Goal: Task Accomplishment & Management: Manage account settings

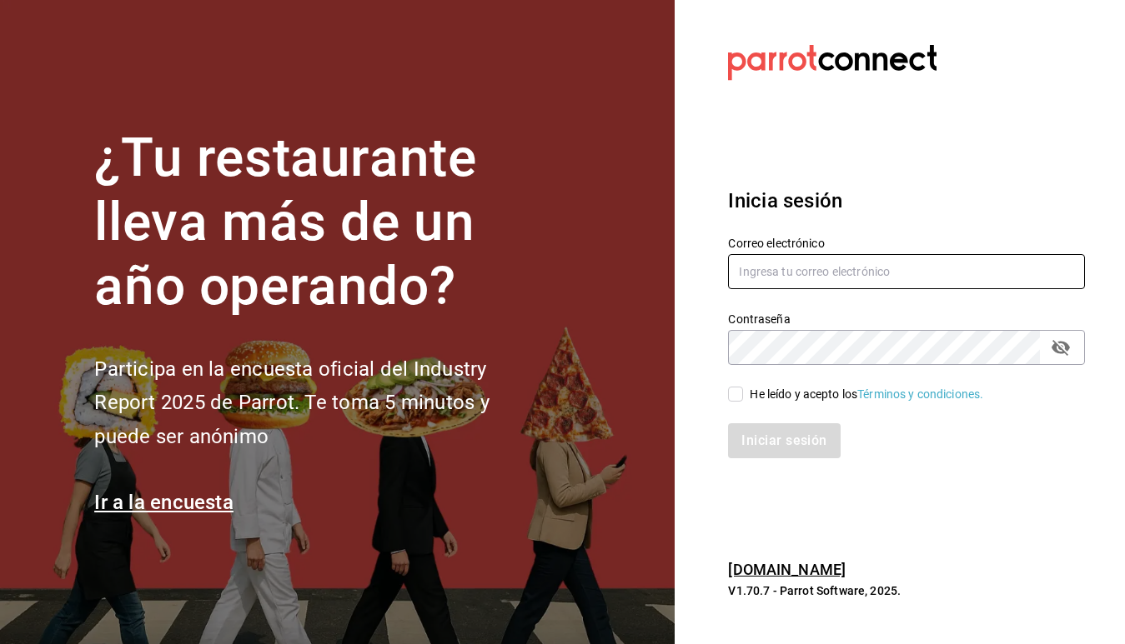
type input "[EMAIL_ADDRESS][DOMAIN_NAME]"
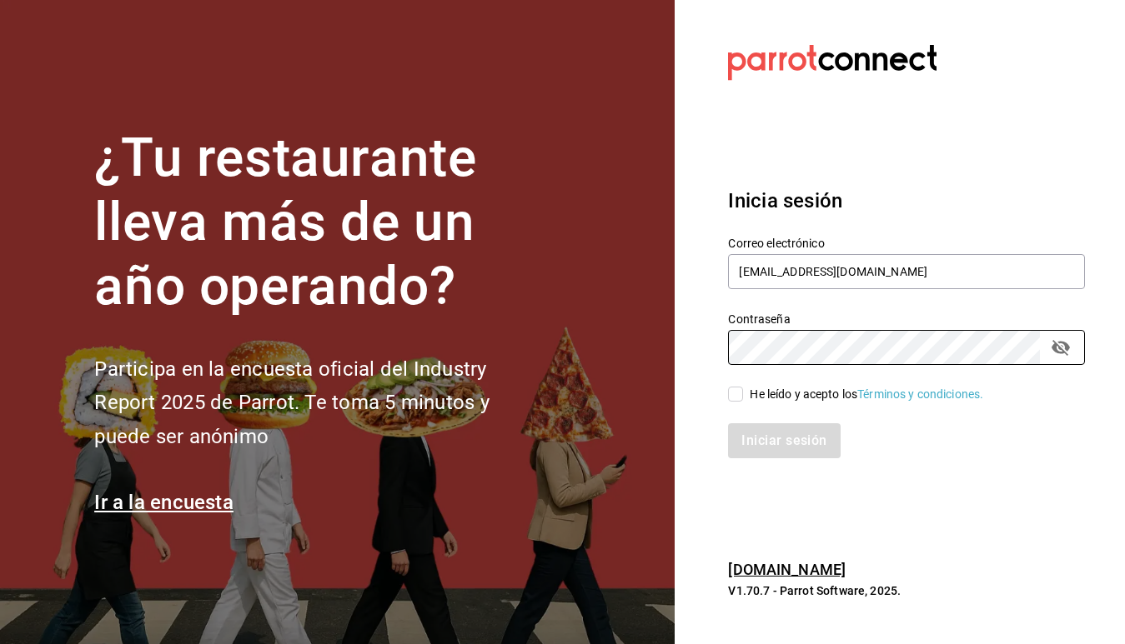
click at [733, 395] on input "He leído y acepto los Términos y condiciones." at bounding box center [735, 394] width 15 height 15
checkbox input "true"
click at [764, 444] on button "Iniciar sesión" at bounding box center [784, 441] width 113 height 35
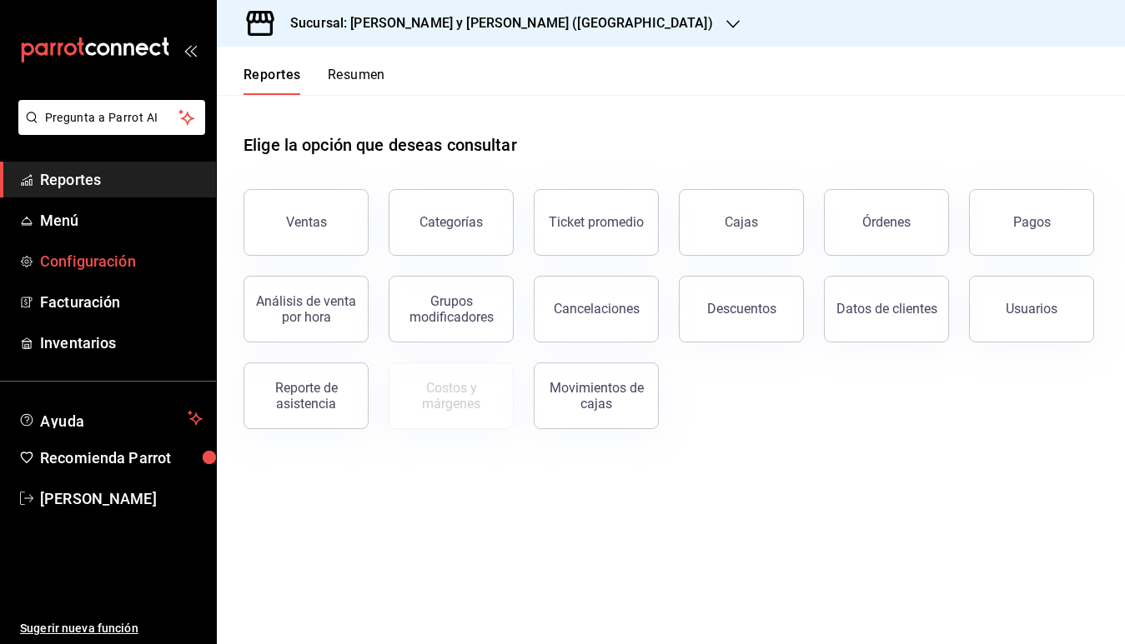
click at [88, 274] on link "Configuración" at bounding box center [108, 261] width 216 height 36
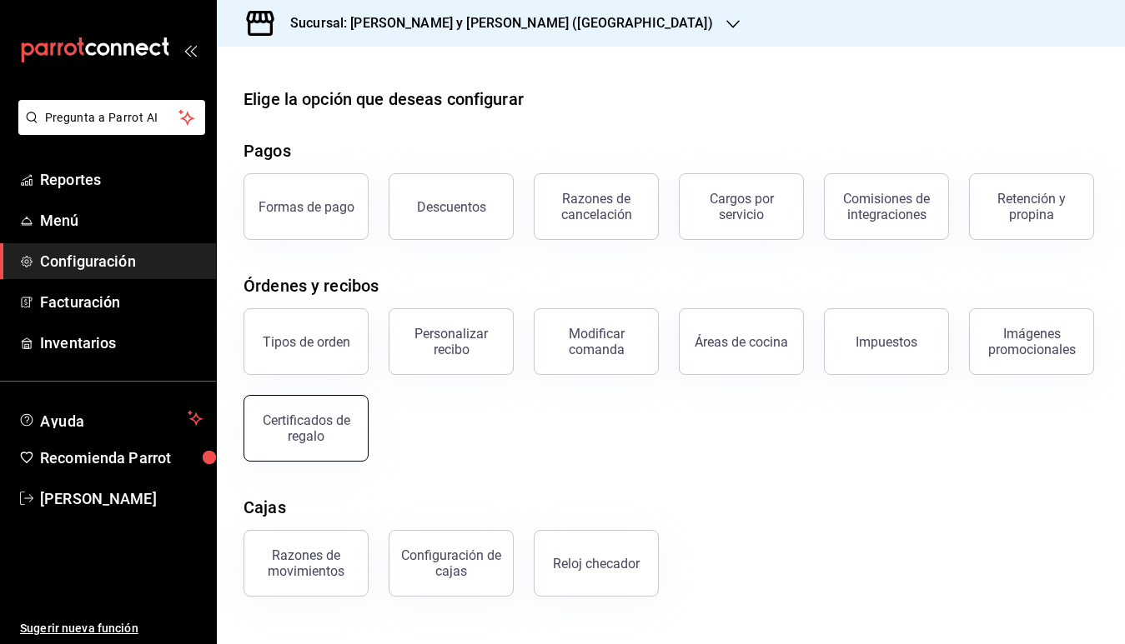
click at [336, 450] on button "Certificados de regalo" at bounding box center [305, 428] width 125 height 67
